Goal: Information Seeking & Learning: Learn about a topic

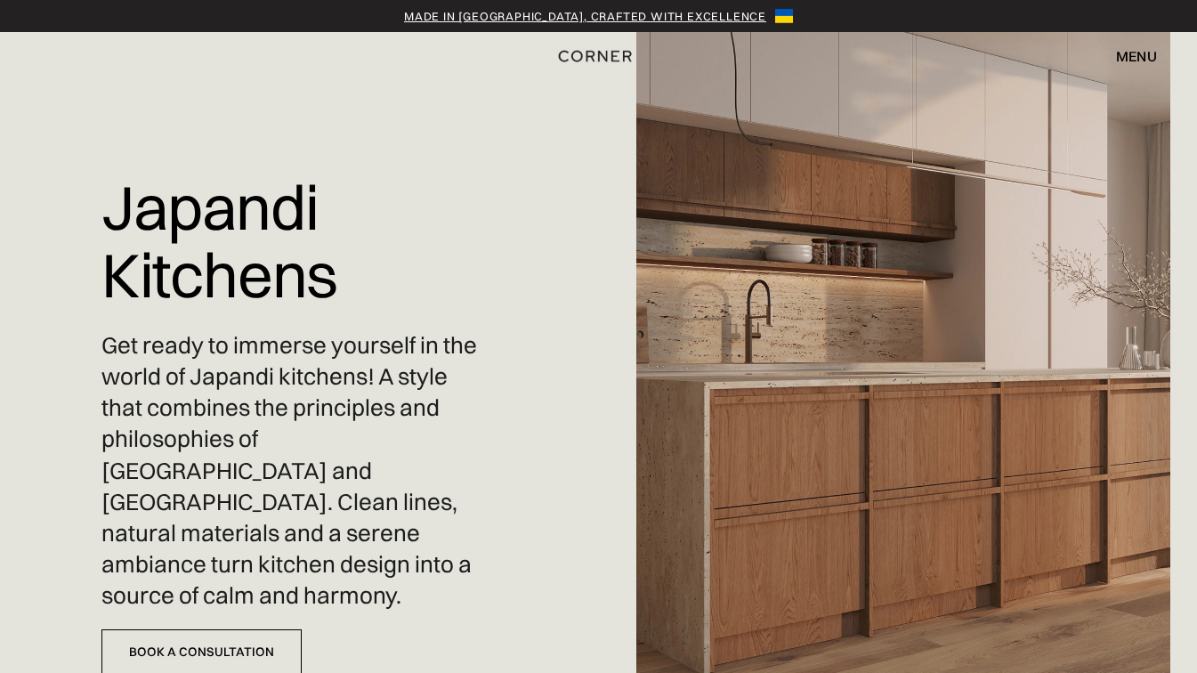
click at [1016, 228] on img at bounding box center [903, 336] width 535 height 673
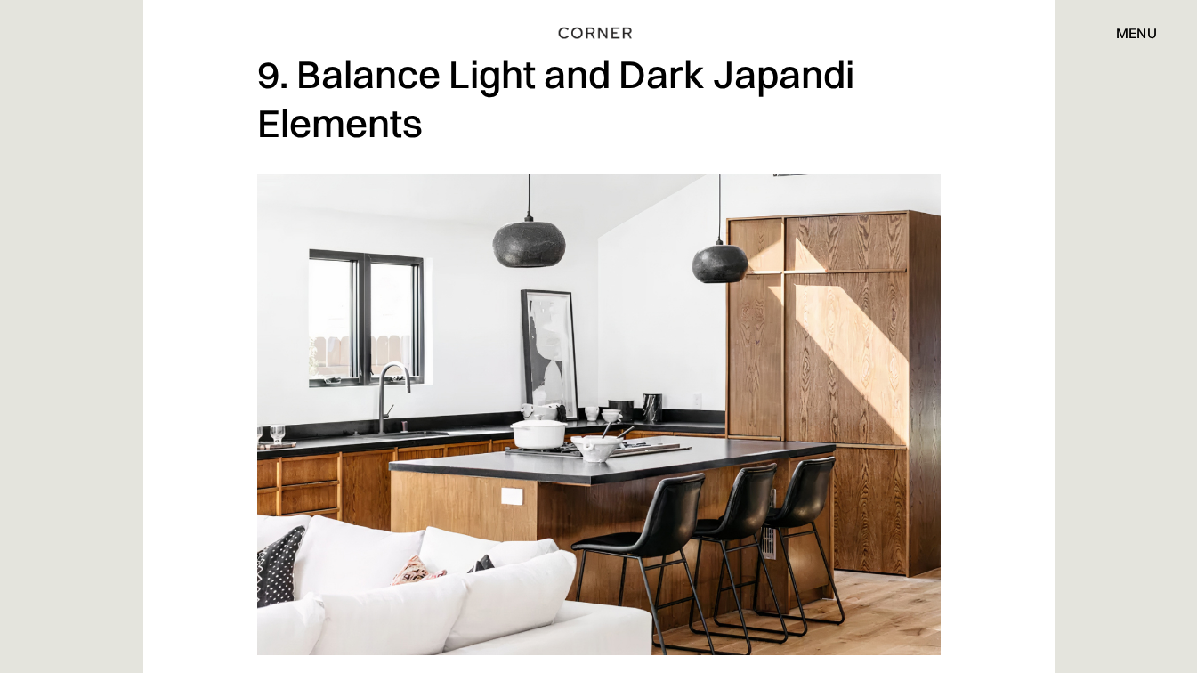
scroll to position [8383, 0]
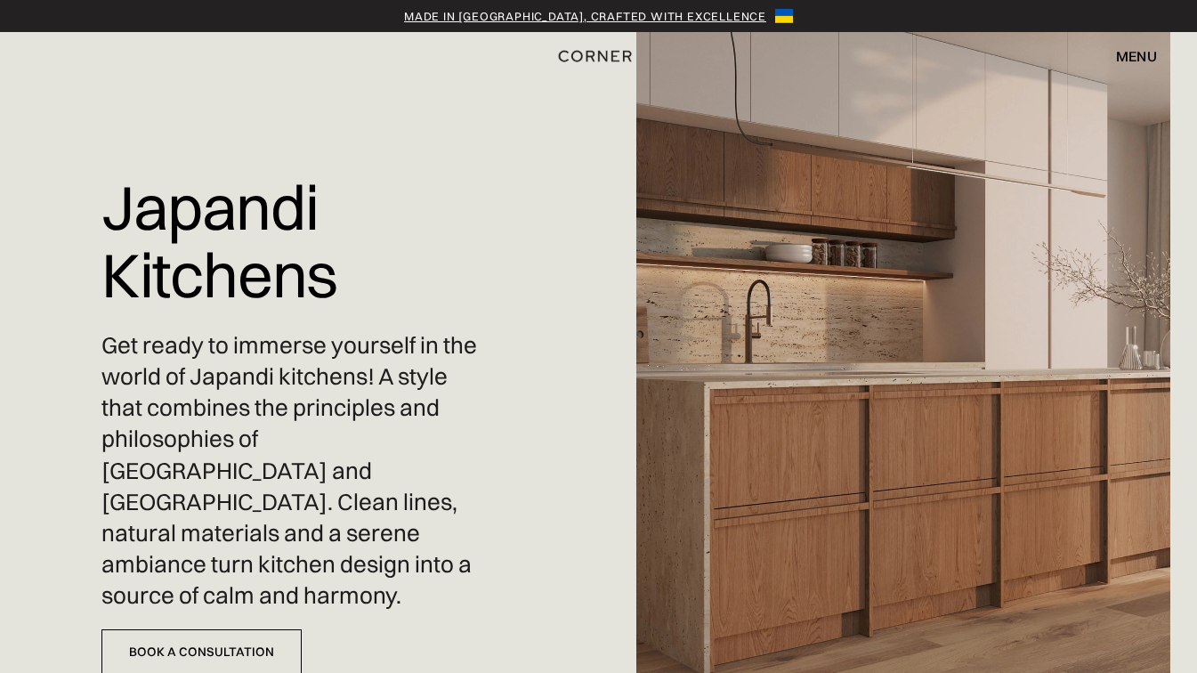
click at [831, 254] on img at bounding box center [903, 336] width 535 height 673
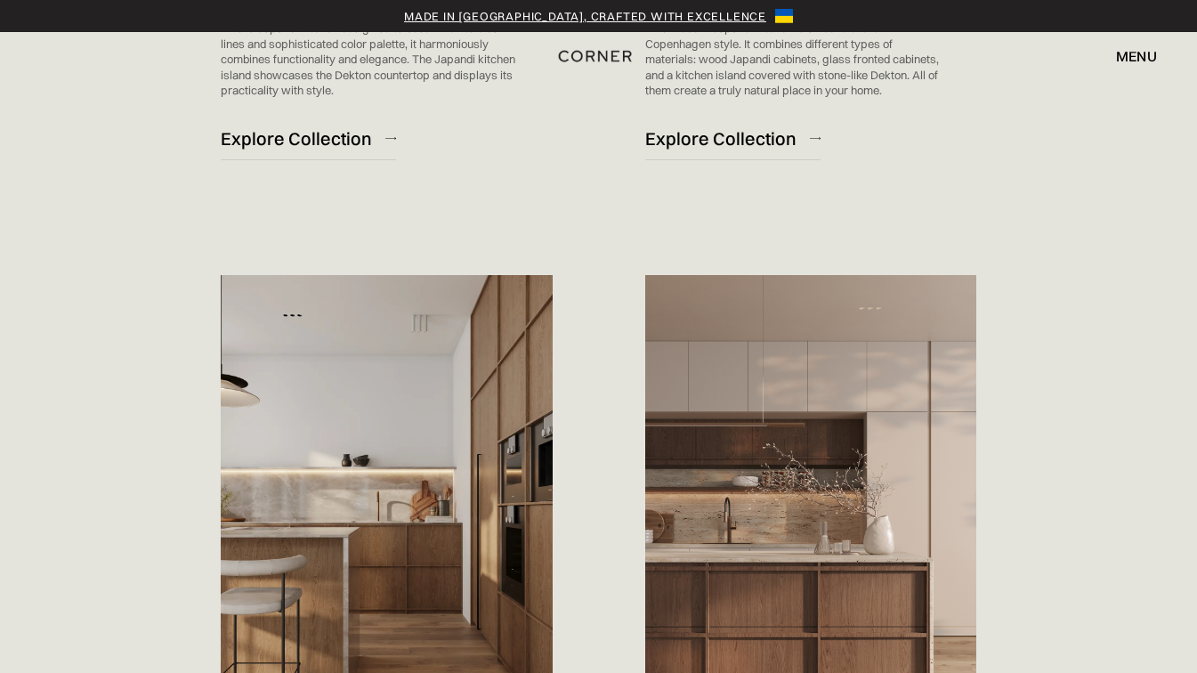
scroll to position [1592, 0]
